Goal: Answer question/provide support

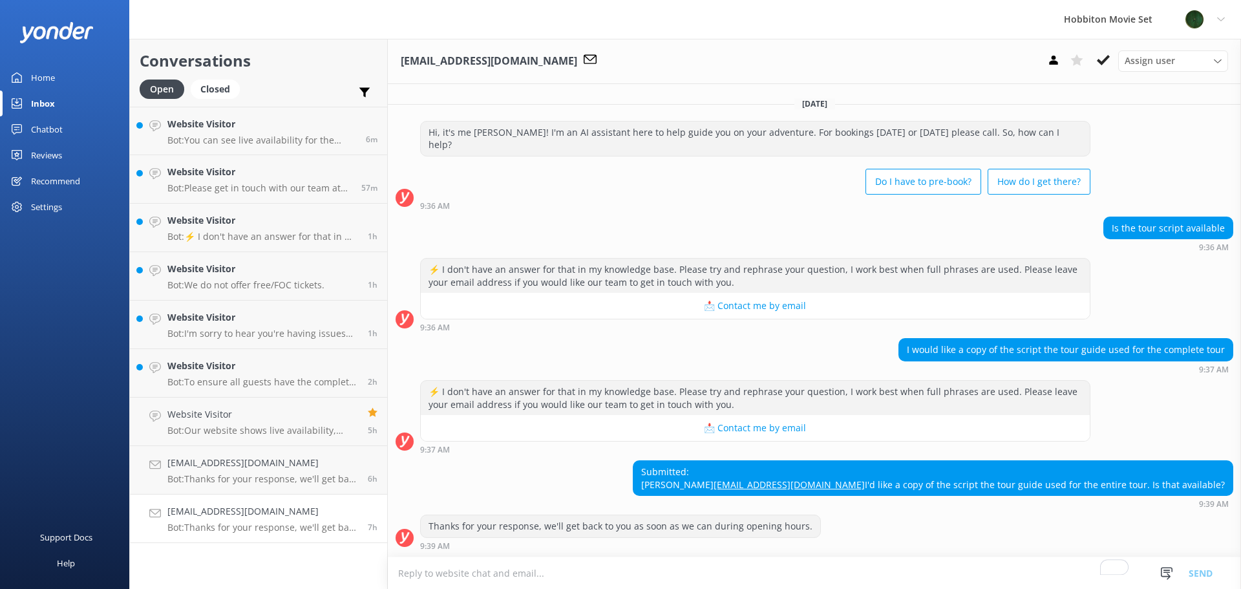
scroll to position [10, 0]
click at [239, 375] on div "Website Visitor Bot: To ensure all guests have the complete experience, the onl…" at bounding box center [262, 373] width 191 height 28
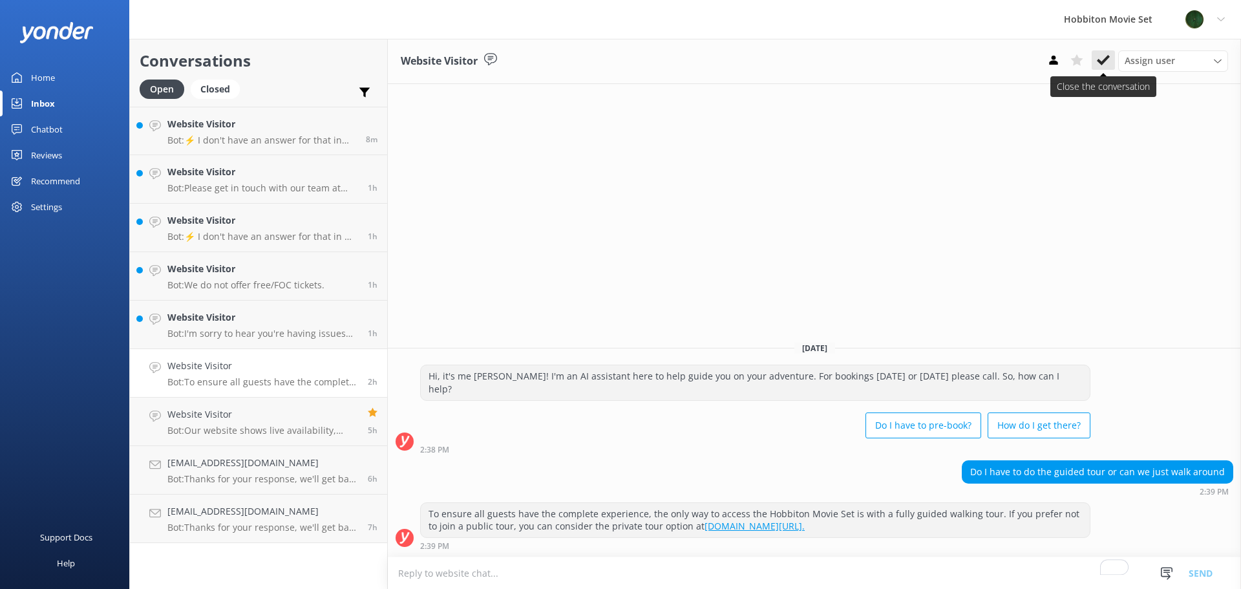
click at [1099, 57] on icon at bounding box center [1103, 60] width 13 height 13
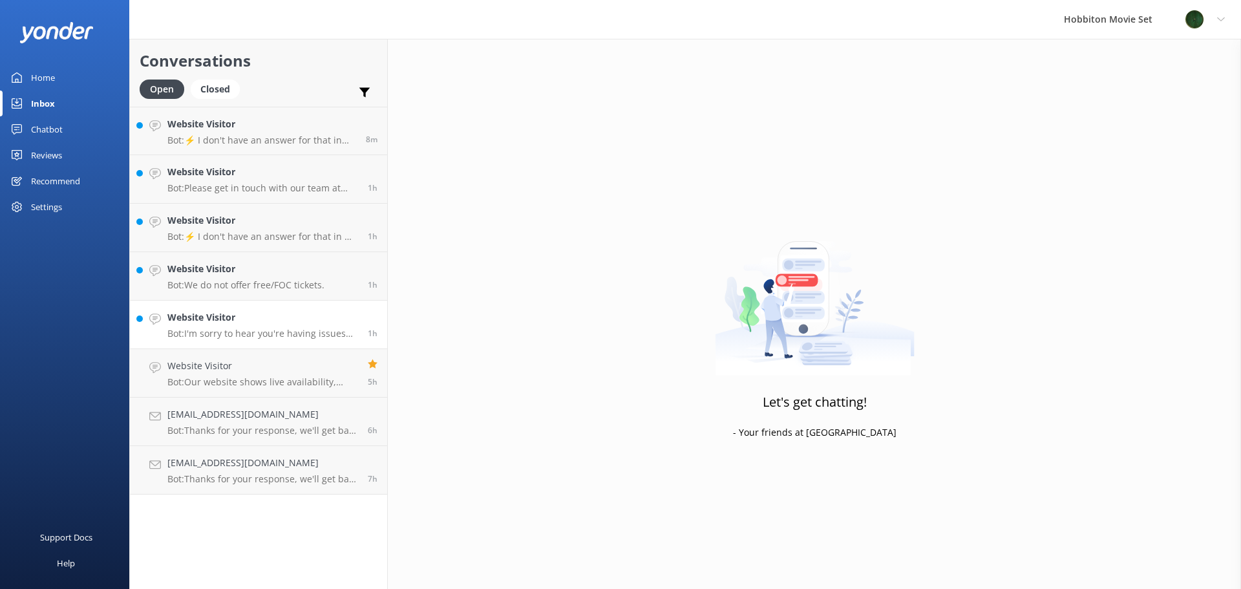
click at [291, 329] on p "Bot: I'm sorry to hear you're having issues booking online. Please contact our …" at bounding box center [262, 334] width 191 height 12
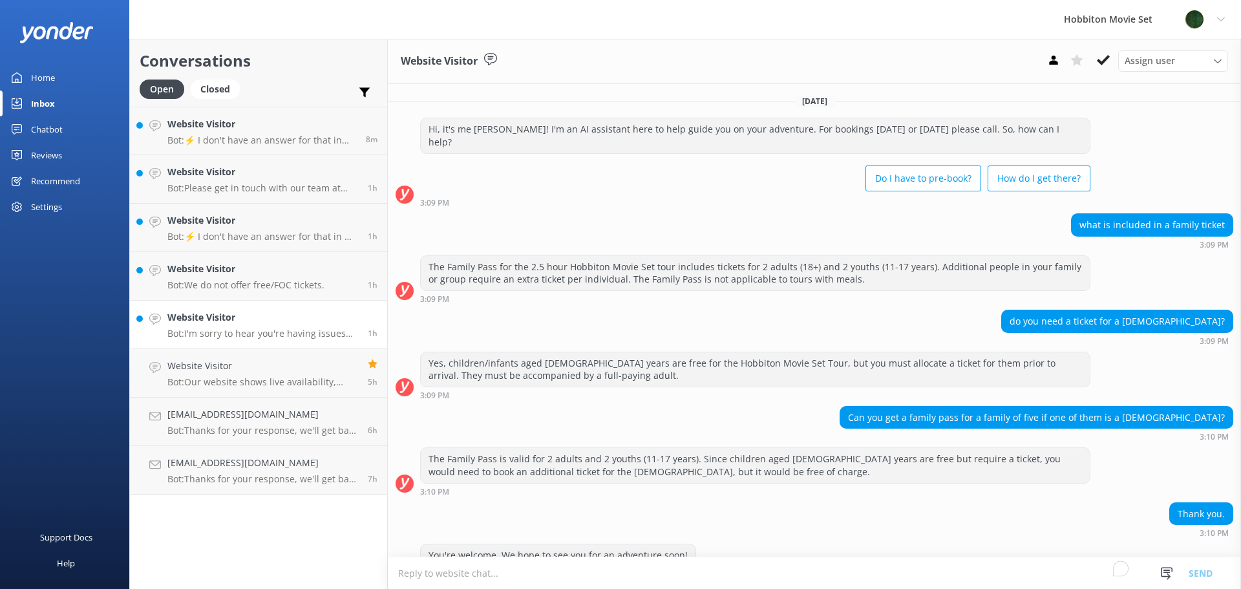
scroll to position [112, 0]
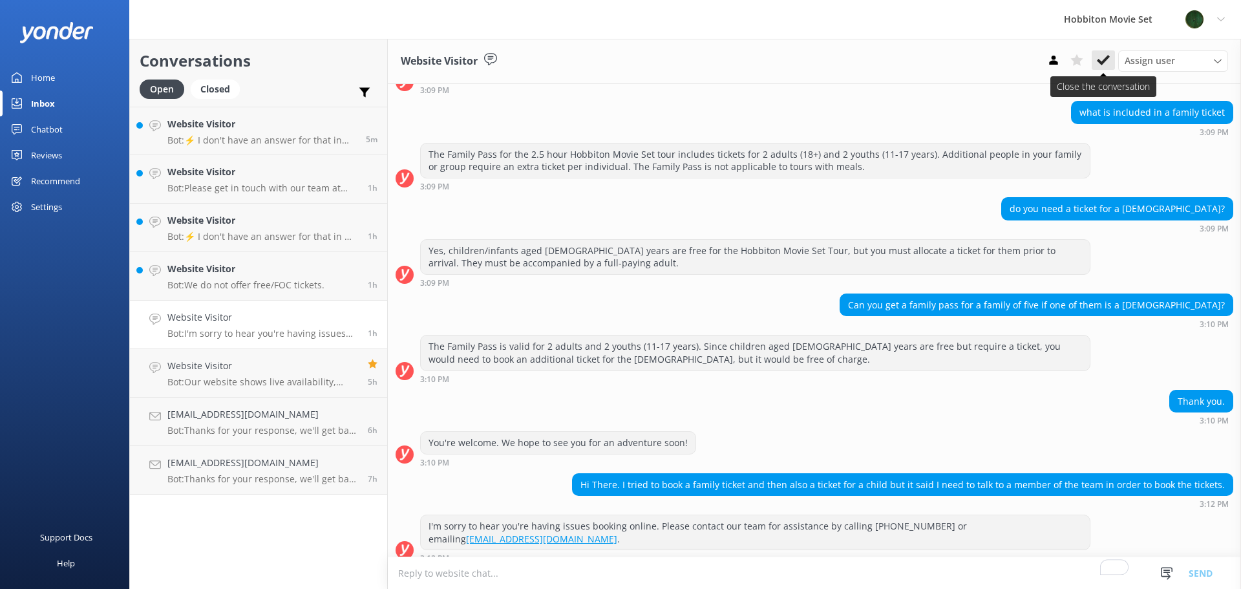
click at [1110, 64] on button at bounding box center [1102, 59] width 23 height 19
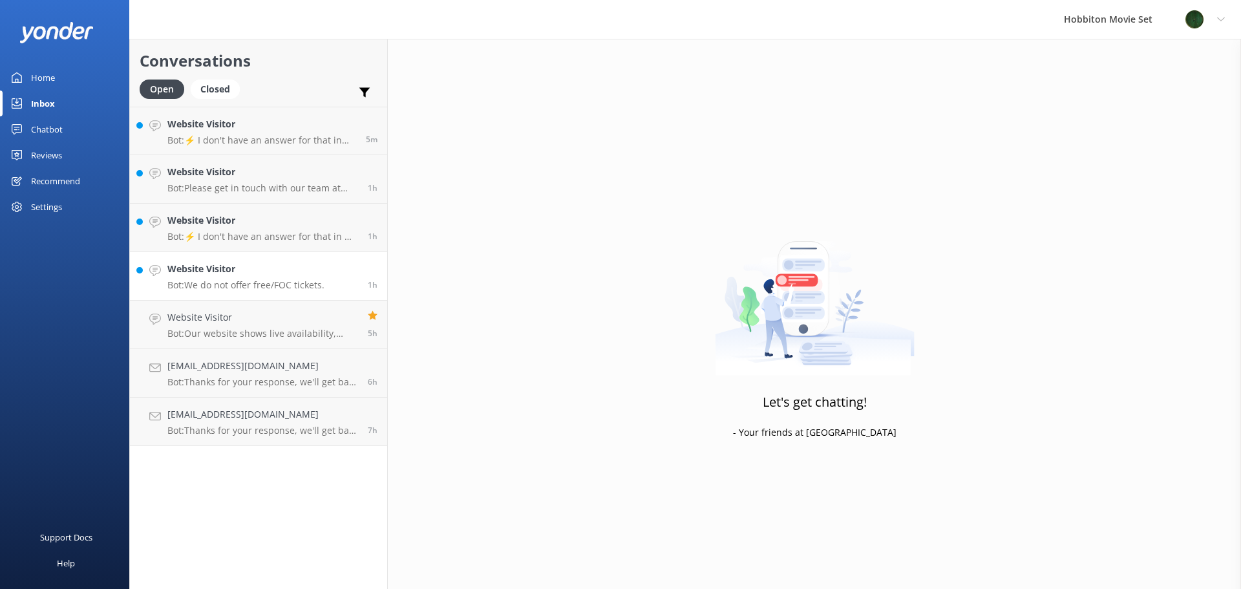
click at [293, 284] on p "Bot: We do not offer free/FOC tickets." at bounding box center [245, 285] width 157 height 12
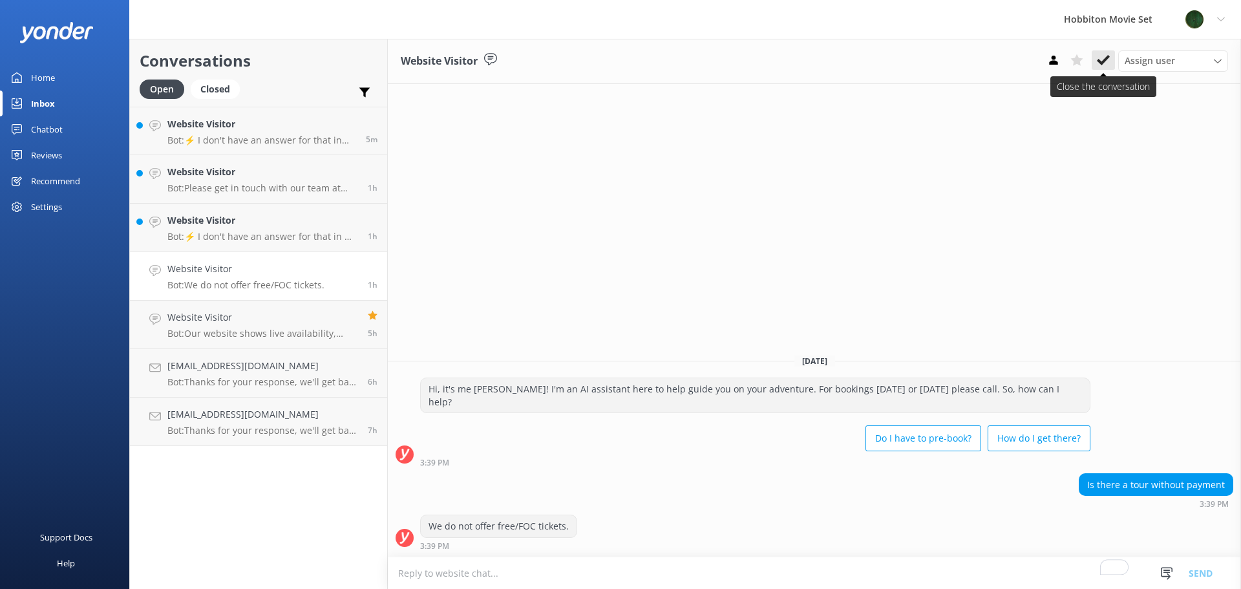
click at [1100, 58] on icon at bounding box center [1103, 60] width 13 height 13
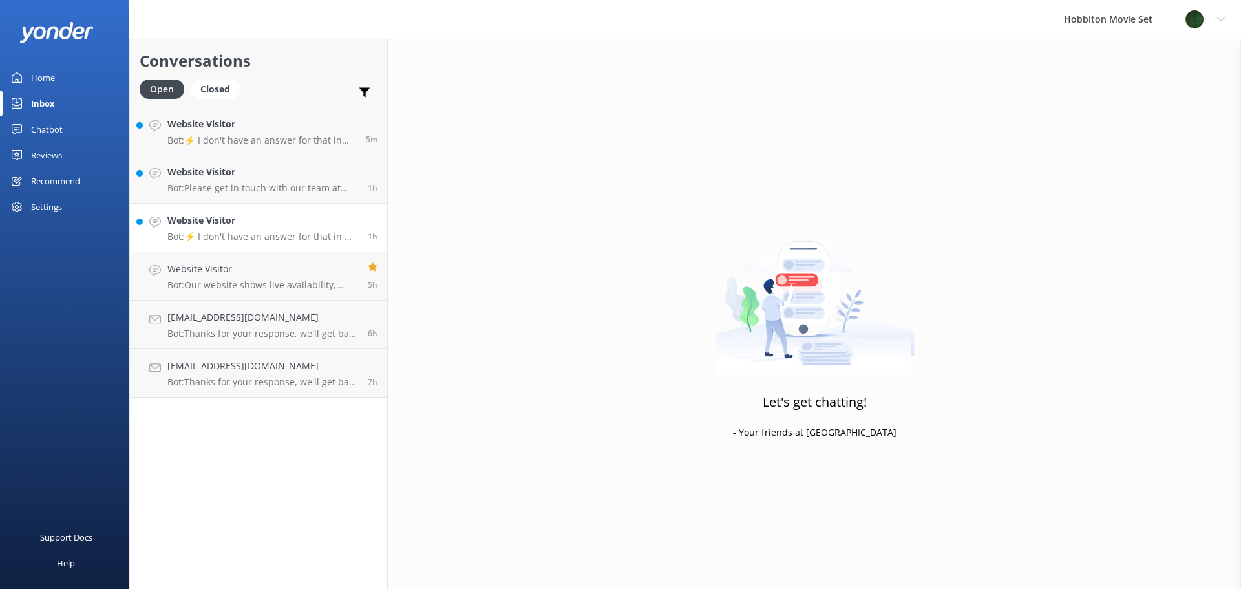
click at [240, 222] on h4 "Website Visitor" at bounding box center [262, 220] width 191 height 14
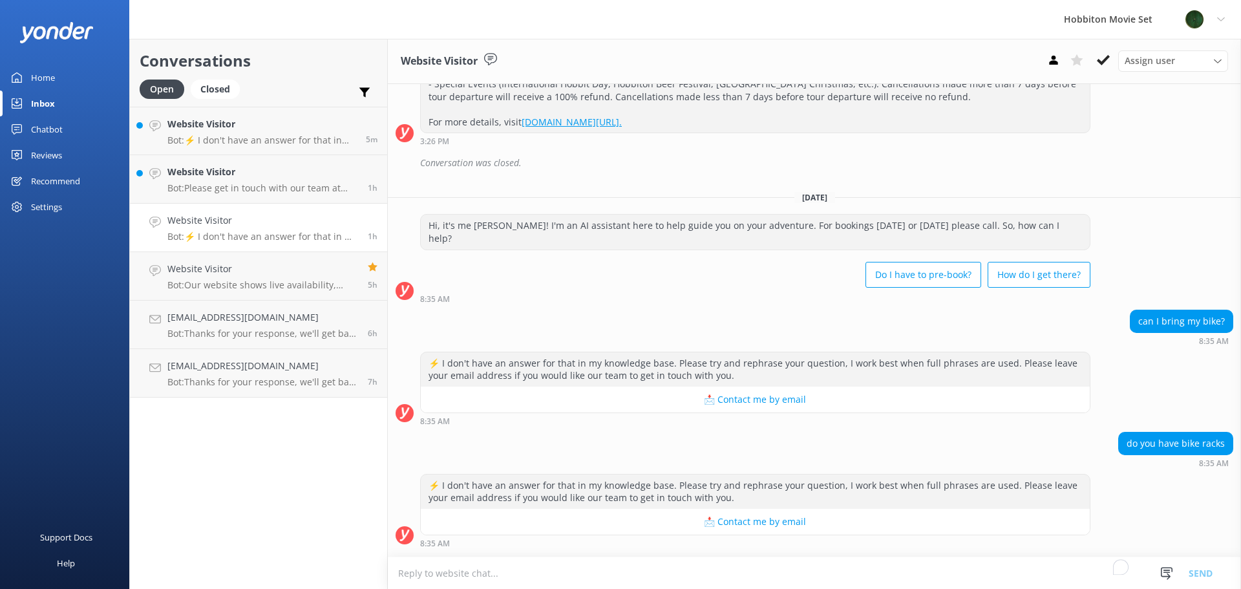
scroll to position [4569, 0]
